Goal: Find specific page/section: Find specific page/section

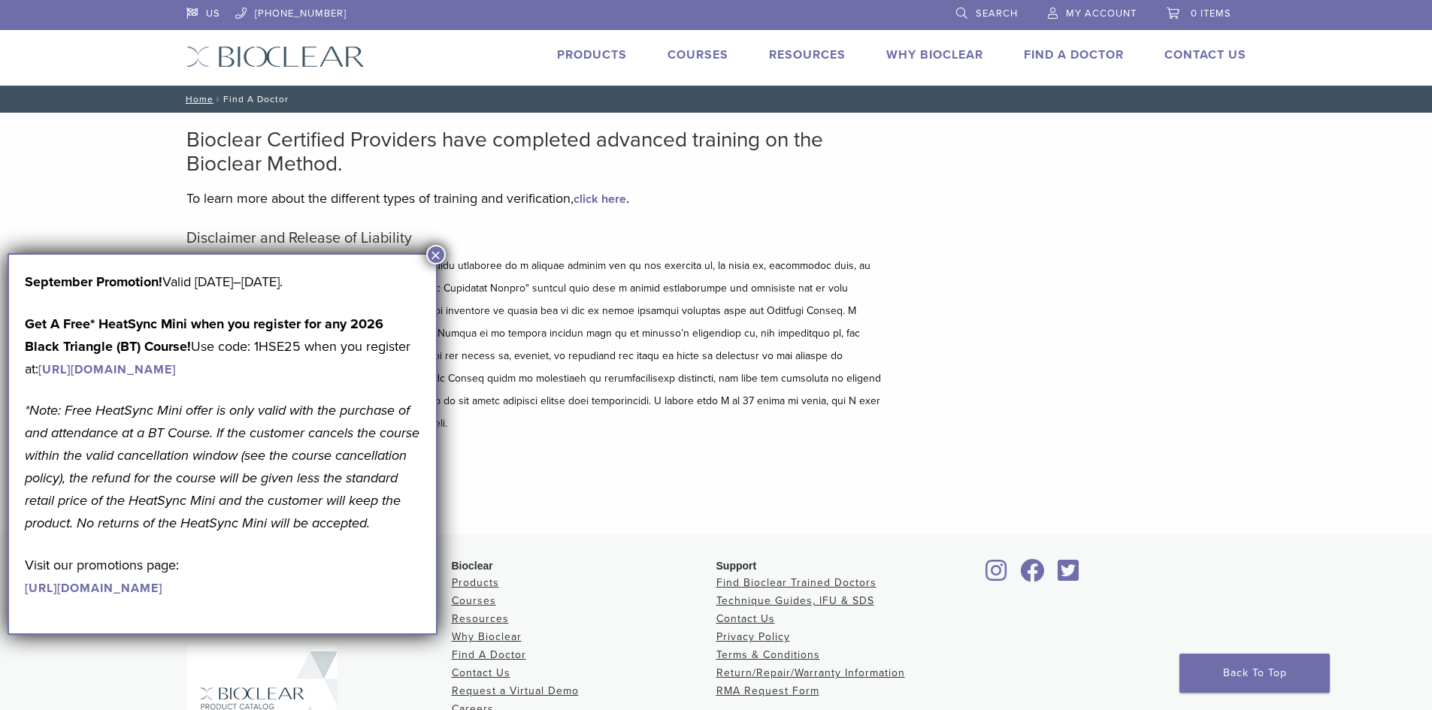
click at [1078, 55] on link "Find A Doctor" at bounding box center [1074, 54] width 100 height 15
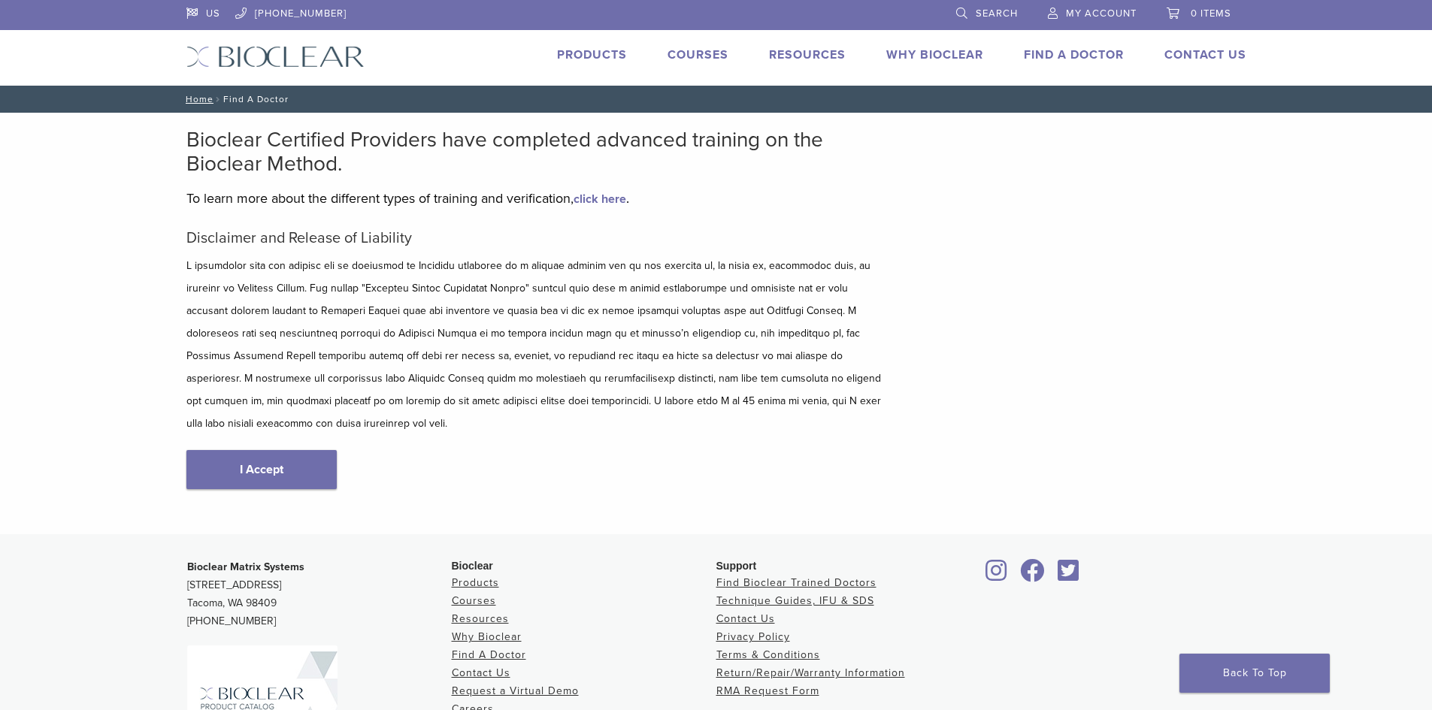
click at [1055, 53] on link "Find A Doctor" at bounding box center [1074, 54] width 100 height 15
click at [244, 450] on link "I Accept" at bounding box center [261, 469] width 150 height 39
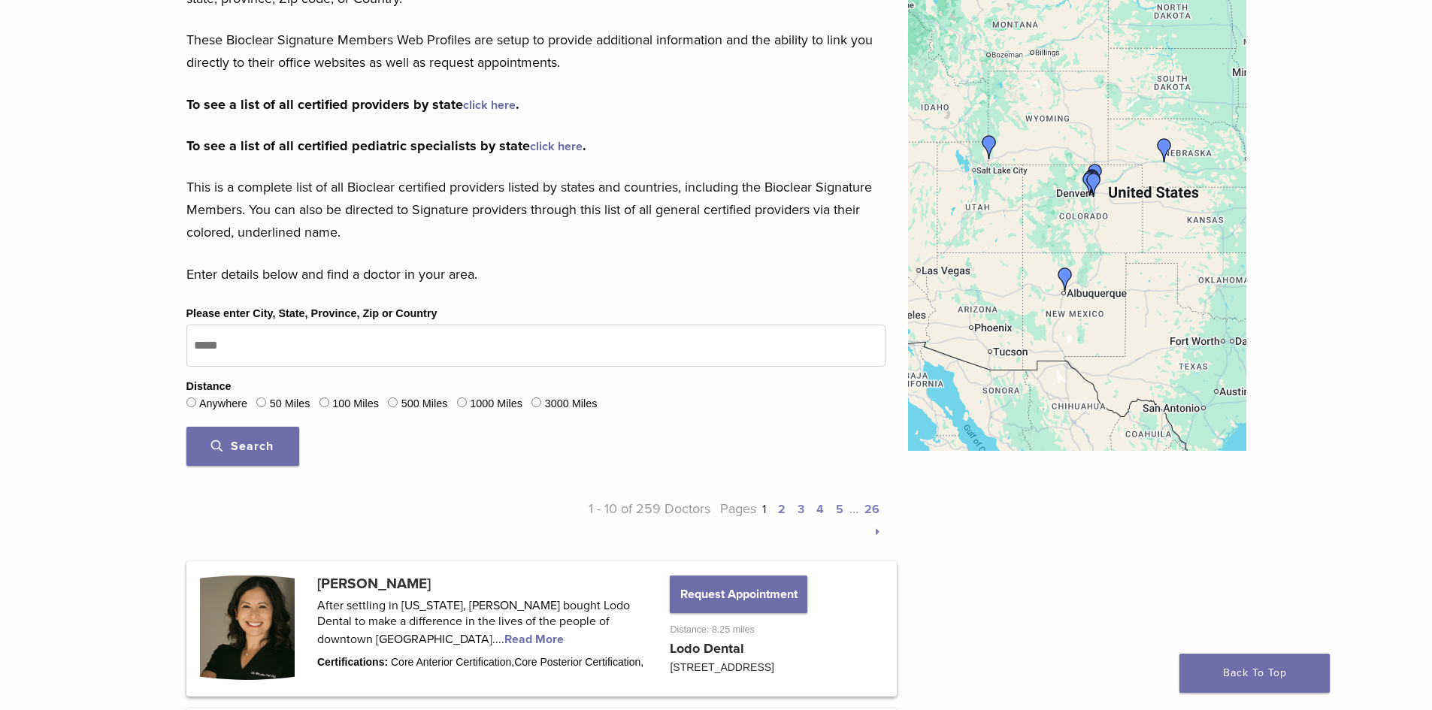
scroll to position [265, 0]
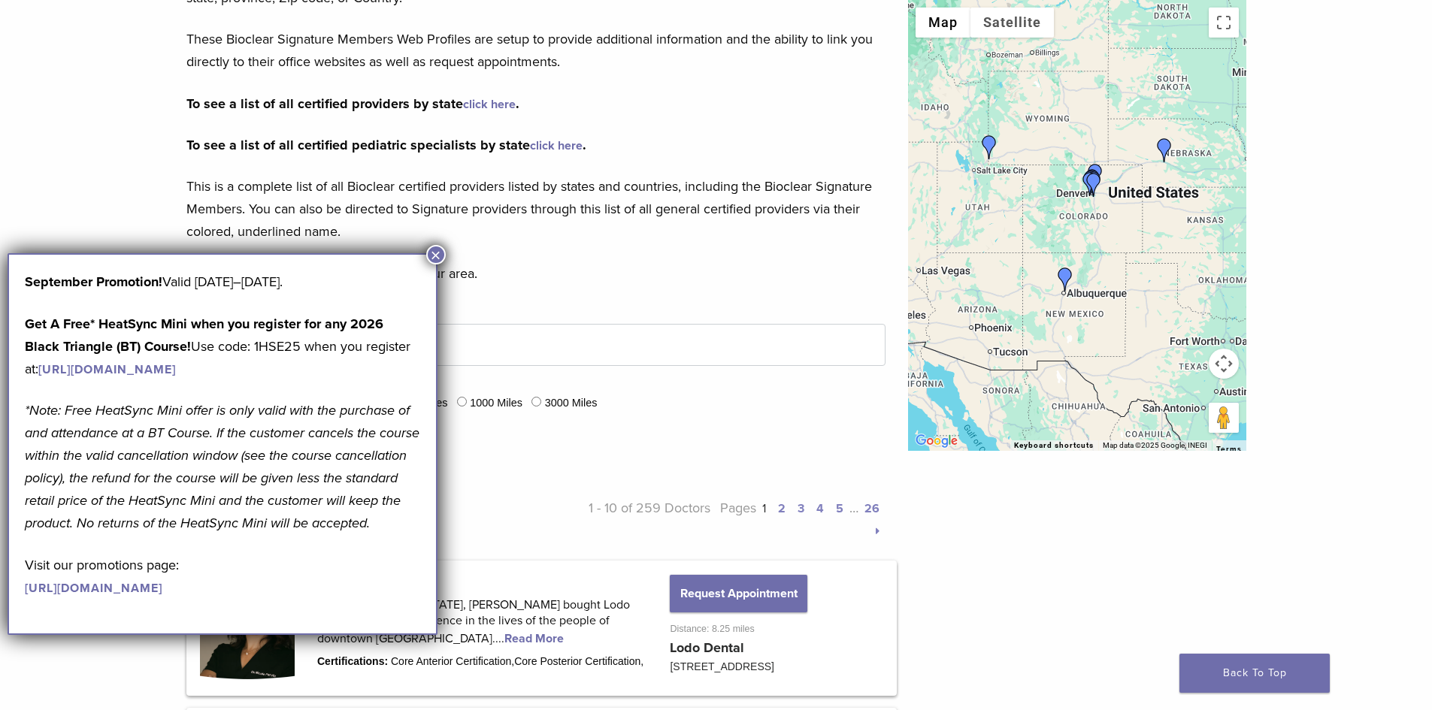
click at [422, 345] on div "September Promotion! Valid [DATE]–[DATE]. Get A Free* HeatSync Mini when you re…" at bounding box center [223, 444] width 430 height 382
click at [433, 254] on button "×" at bounding box center [436, 255] width 20 height 20
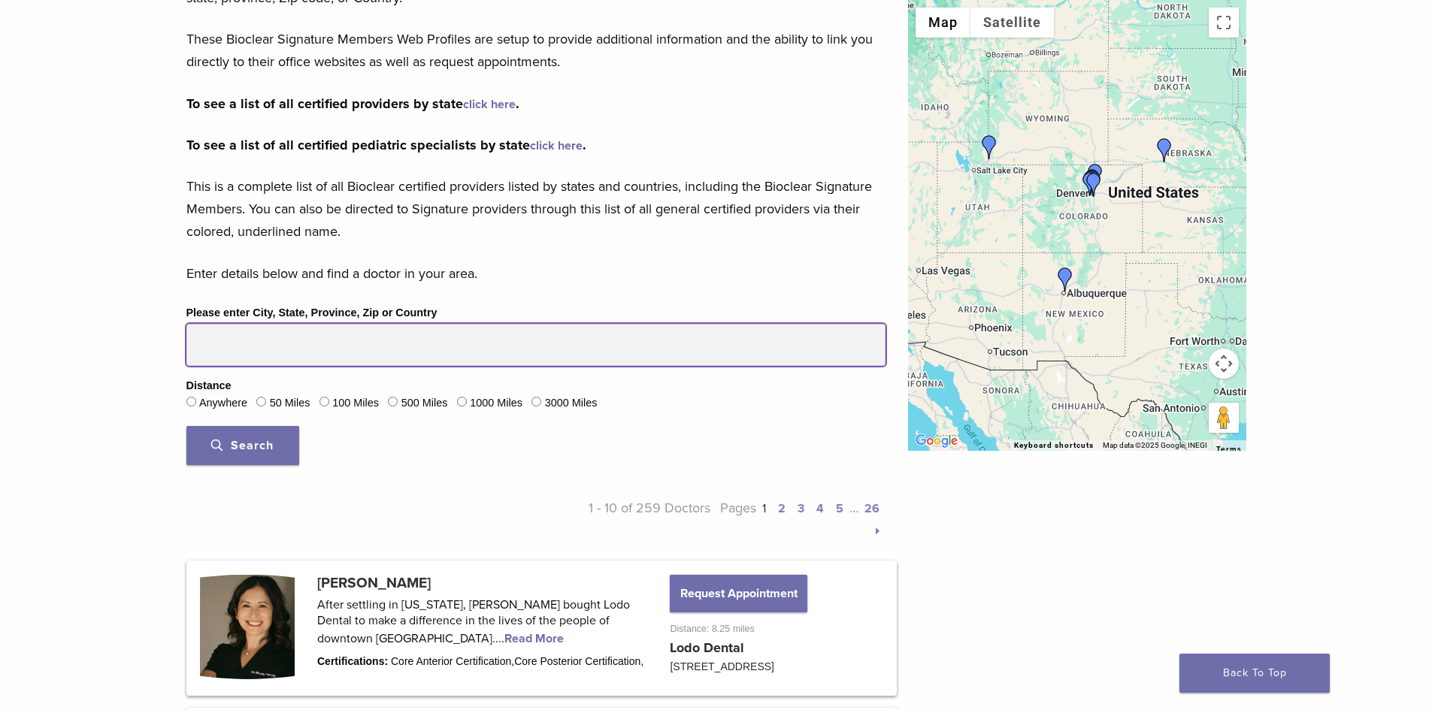
click at [386, 355] on input "Please enter City, State, Province, Zip or Country" at bounding box center [535, 345] width 699 height 42
type input "*****"
click at [186, 426] on button "Search" at bounding box center [242, 445] width 113 height 39
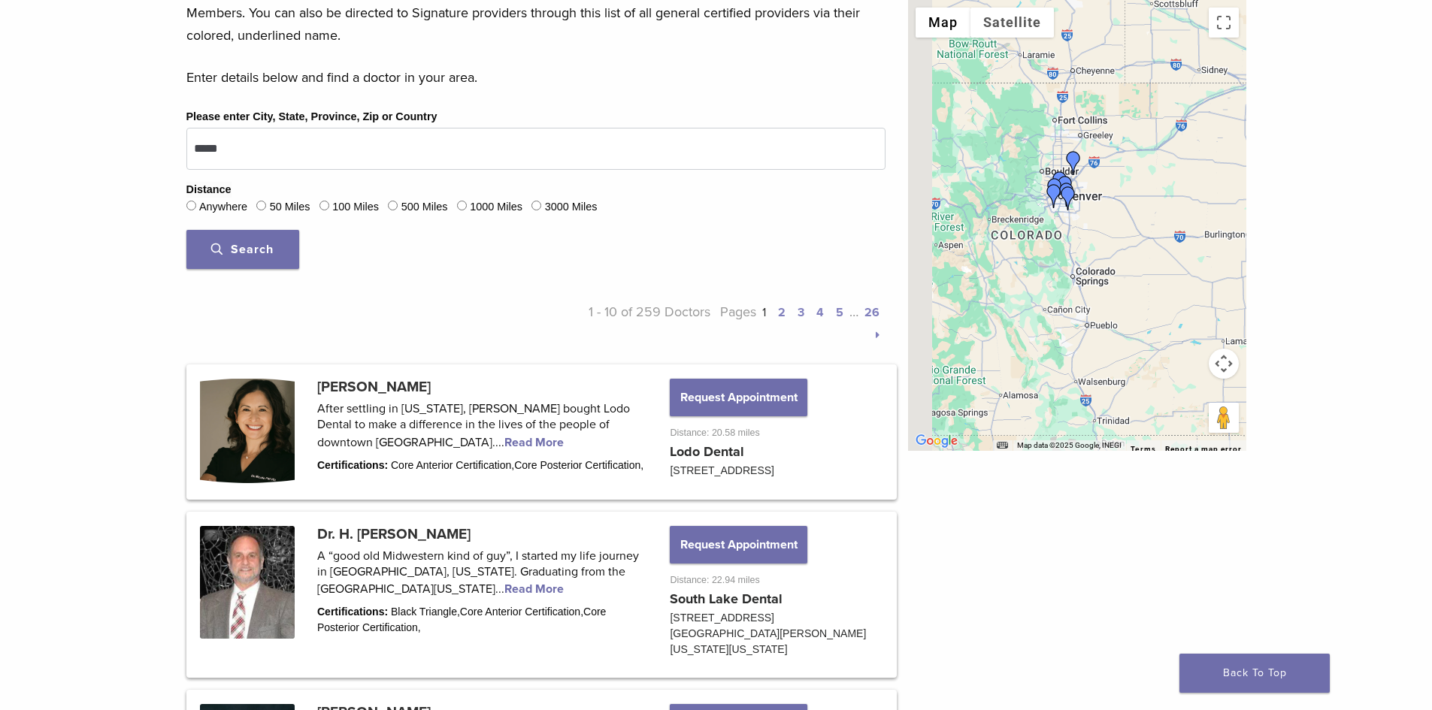
drag, startPoint x: 1041, startPoint y: 199, endPoint x: 1096, endPoint y: 257, distance: 79.8
click at [1096, 257] on div at bounding box center [1077, 225] width 338 height 451
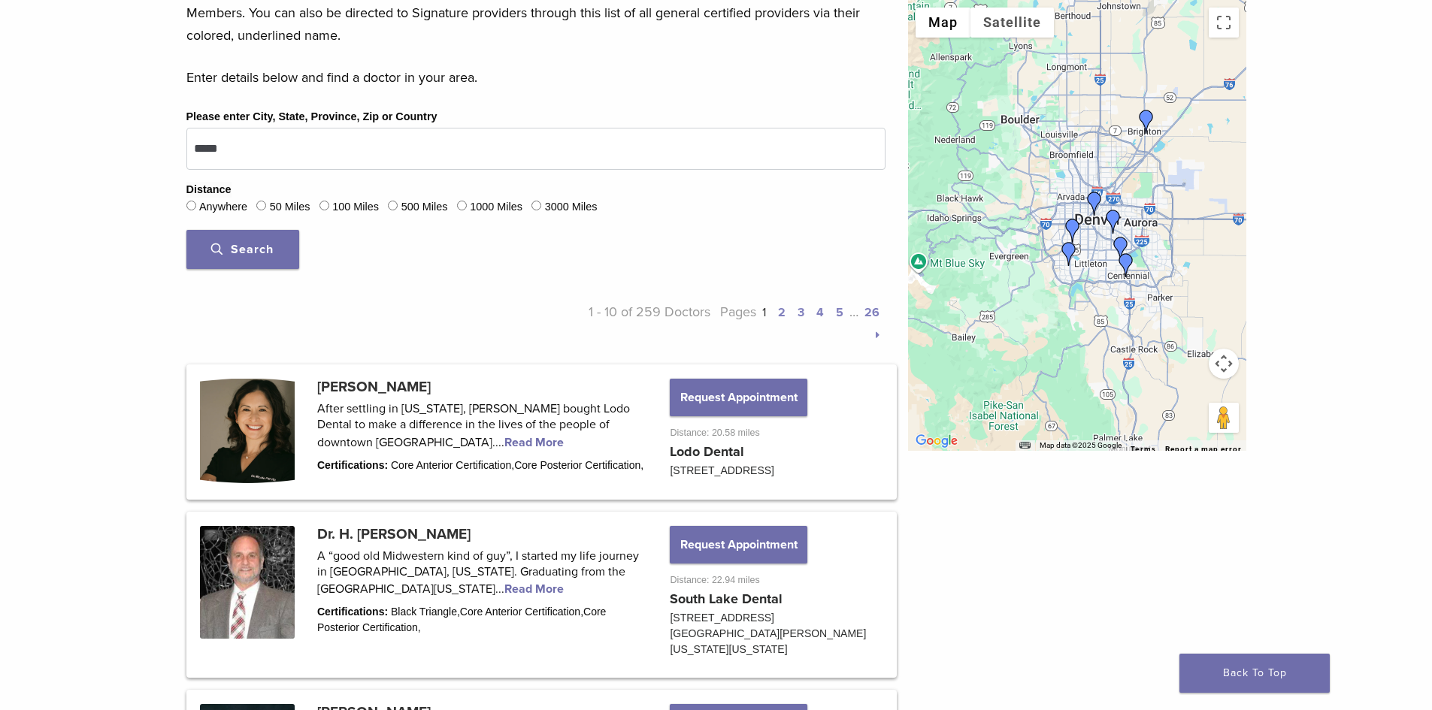
click at [1095, 198] on img "Dr. Nicole Furuta" at bounding box center [1094, 204] width 24 height 24
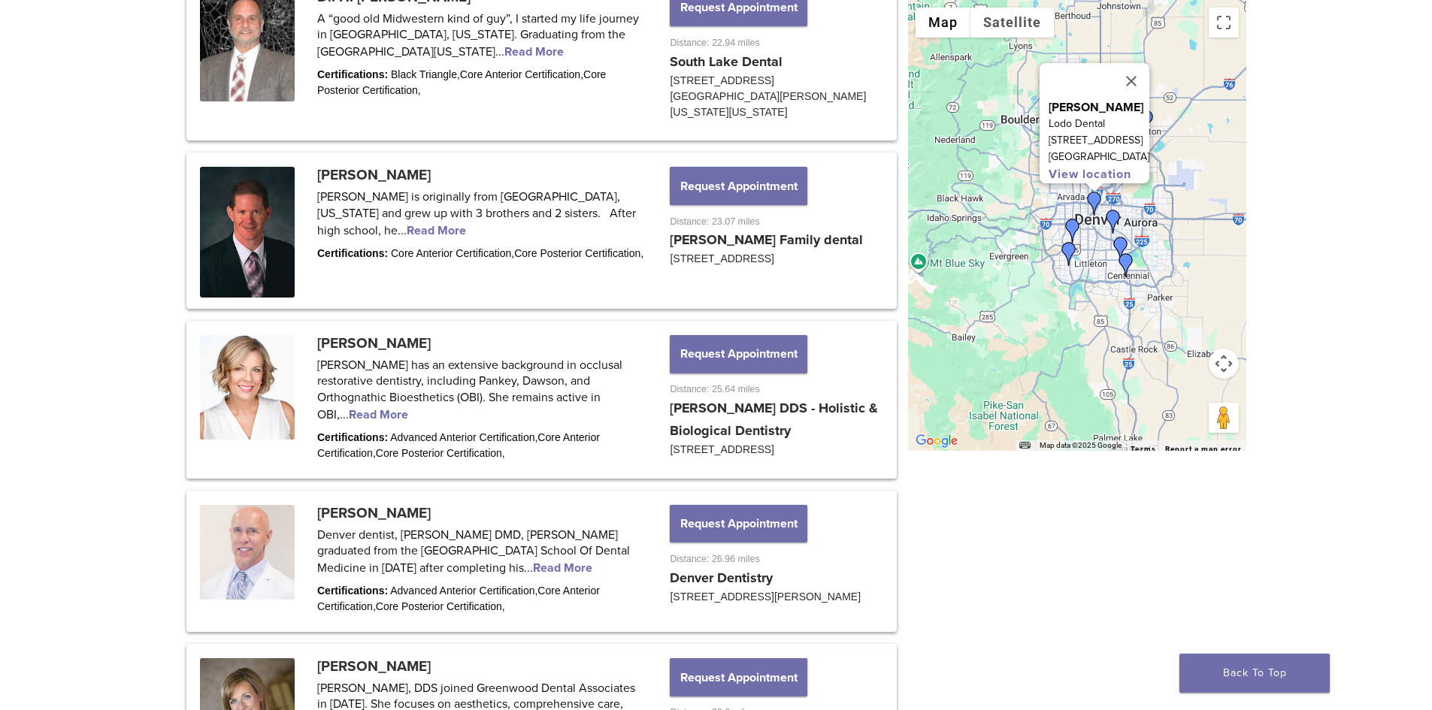
scroll to position [1000, 0]
